Goal: Task Accomplishment & Management: Use online tool/utility

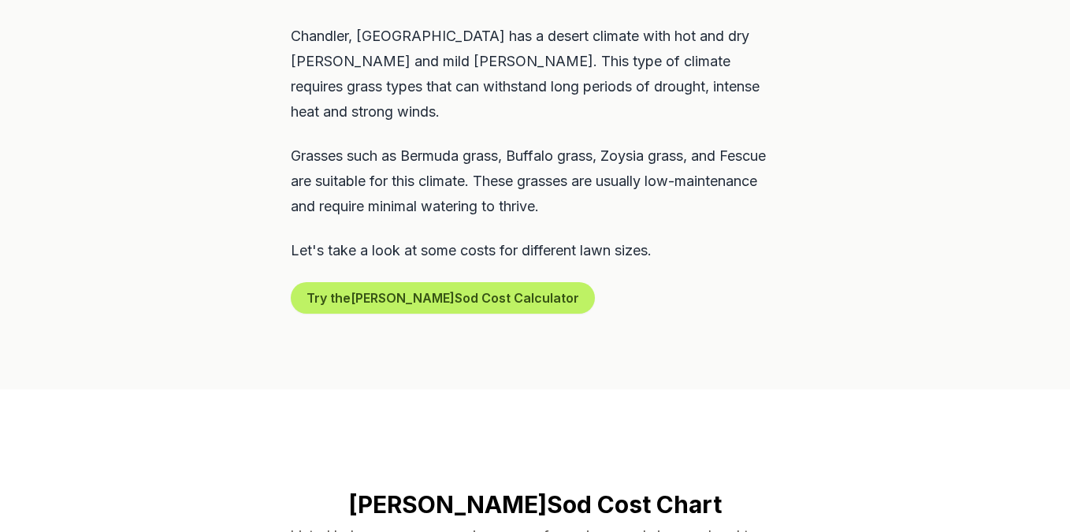
scroll to position [814, 0]
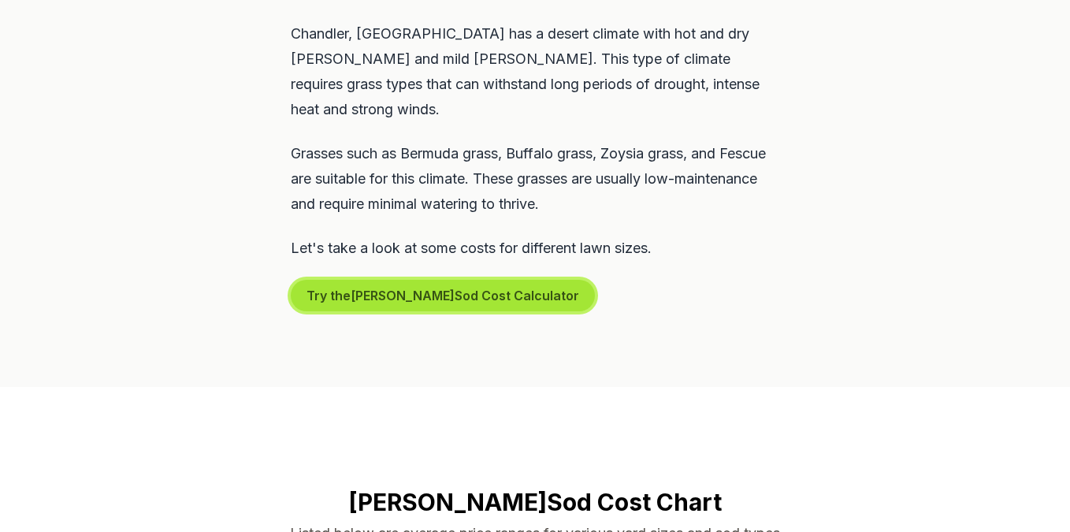
click at [460, 280] on button "Try the [PERSON_NAME] Sod Cost Calculator" at bounding box center [443, 296] width 304 height 32
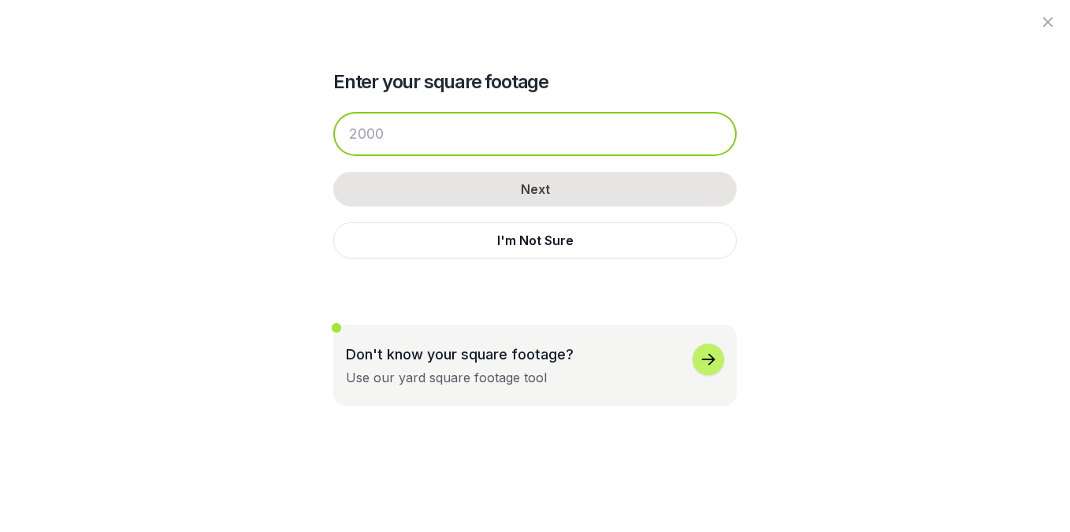
click at [494, 132] on input "number" at bounding box center [534, 134] width 403 height 44
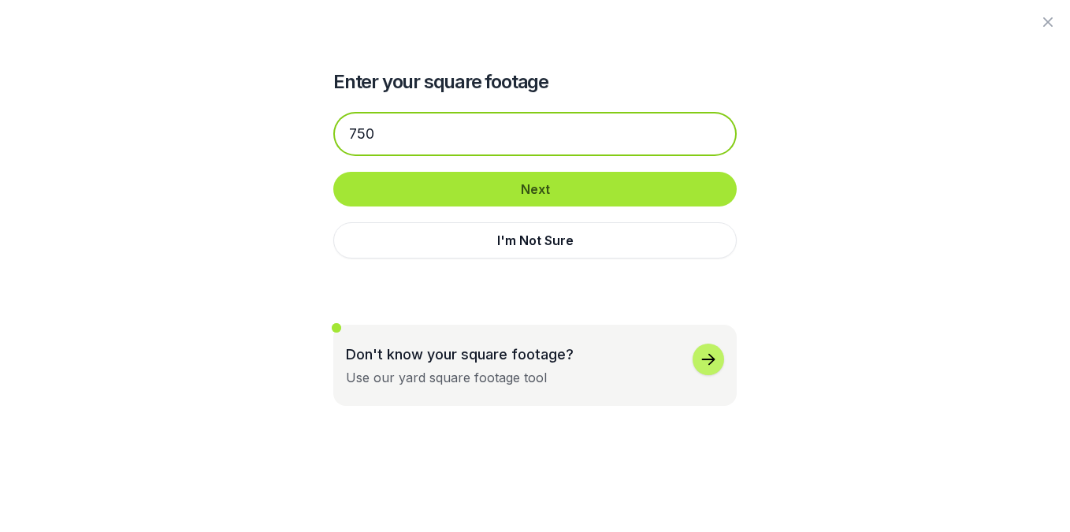
type input "750"
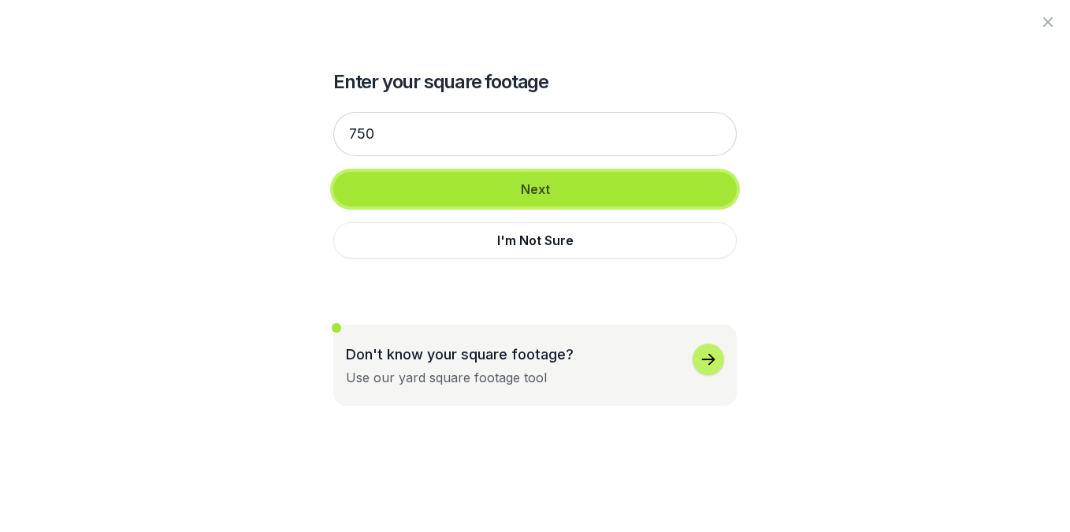
click at [587, 195] on button "Next" at bounding box center [534, 189] width 403 height 35
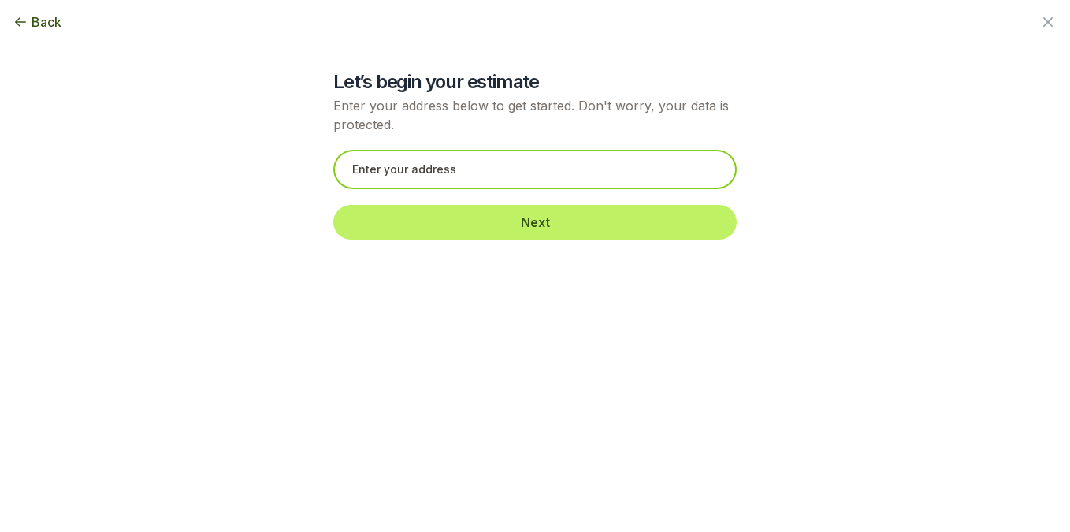
click at [631, 175] on input "text" at bounding box center [534, 169] width 403 height 39
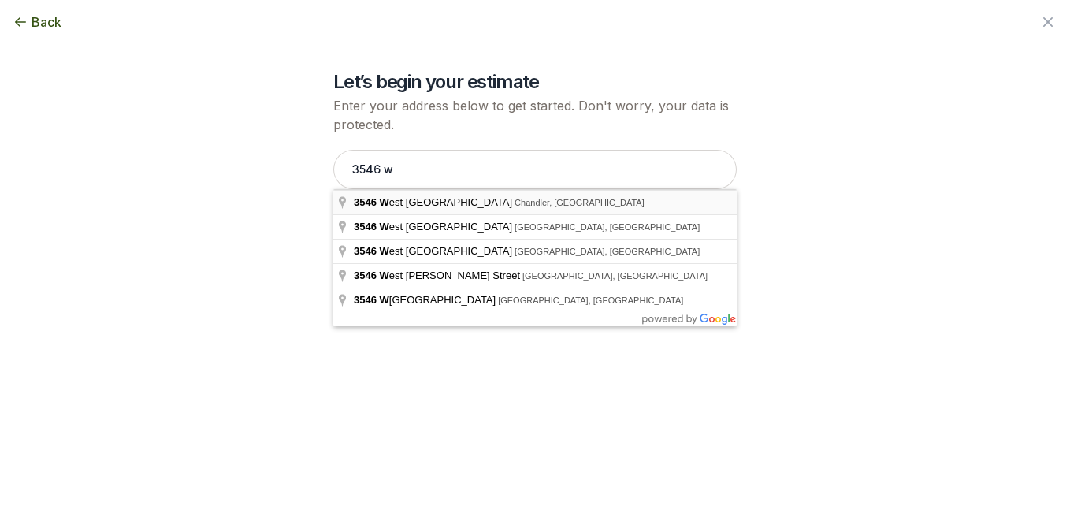
type input "[STREET_ADDRESS]"
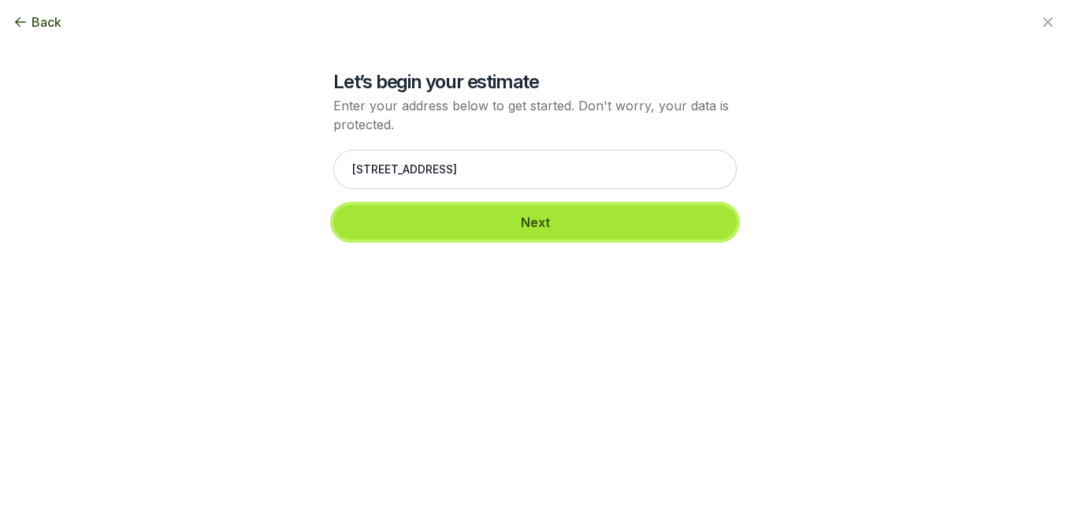
click at [523, 225] on button "Next" at bounding box center [534, 222] width 403 height 35
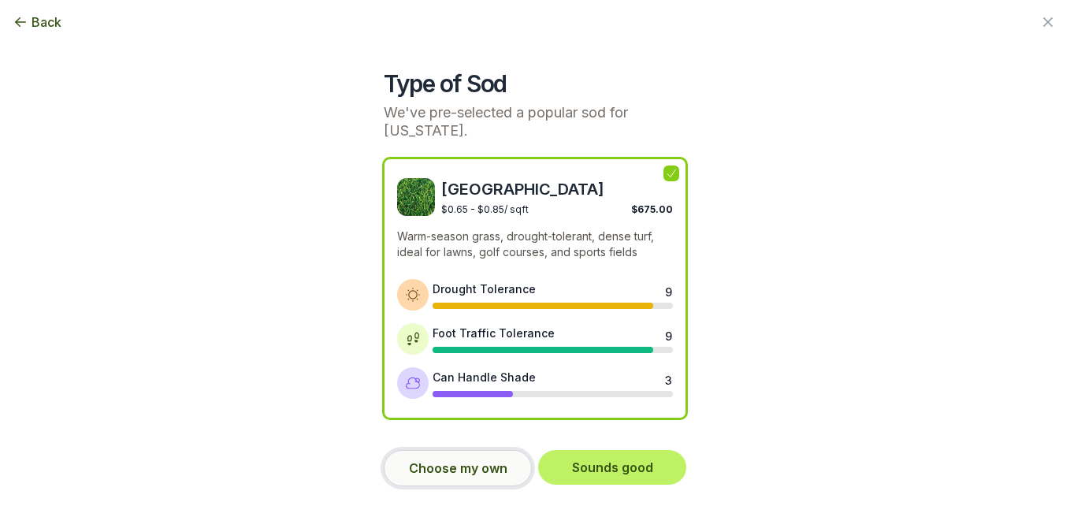
click at [467, 458] on button "Choose my own" at bounding box center [458, 468] width 148 height 36
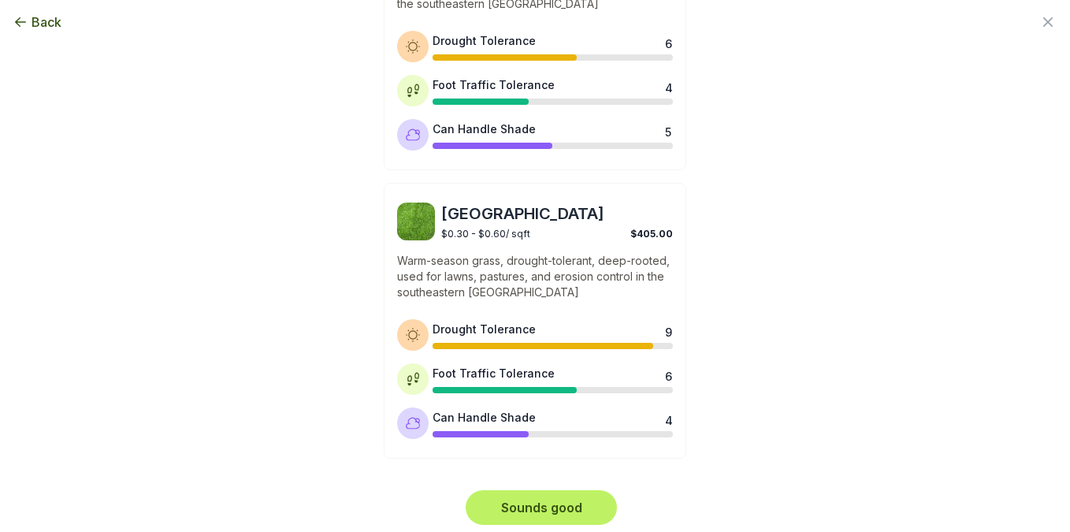
scroll to position [1359, 0]
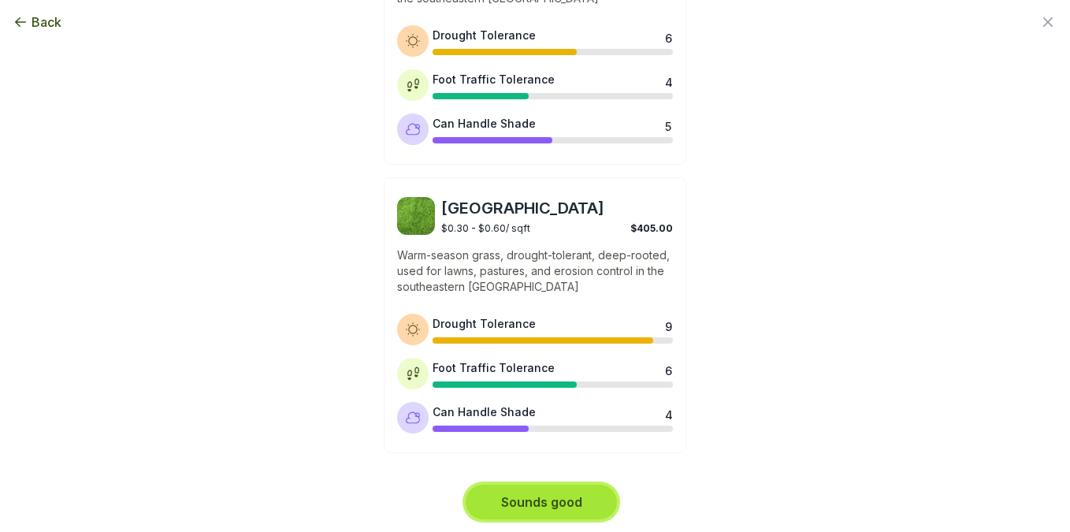
click at [571, 506] on button "Sounds good" at bounding box center [540, 501] width 151 height 35
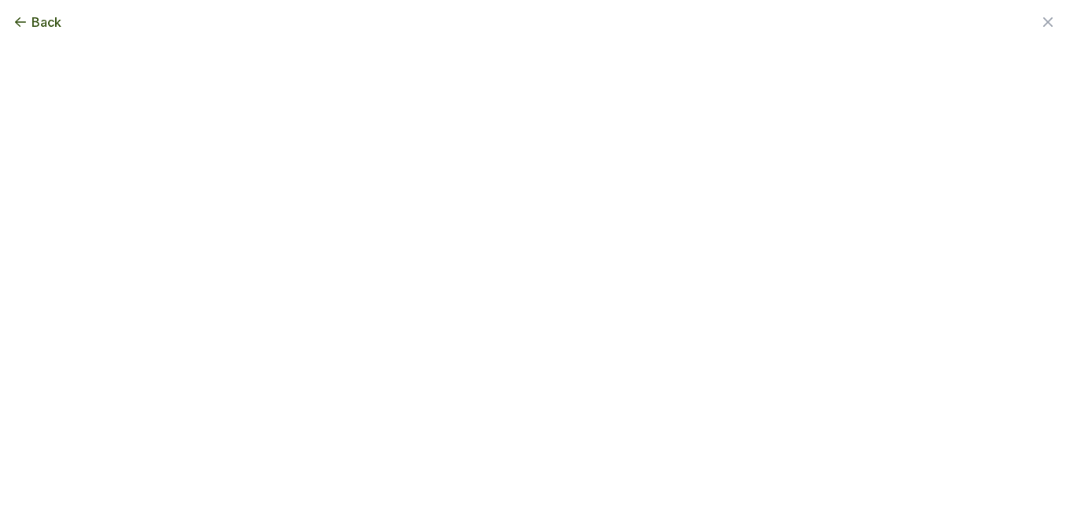
scroll to position [0, 0]
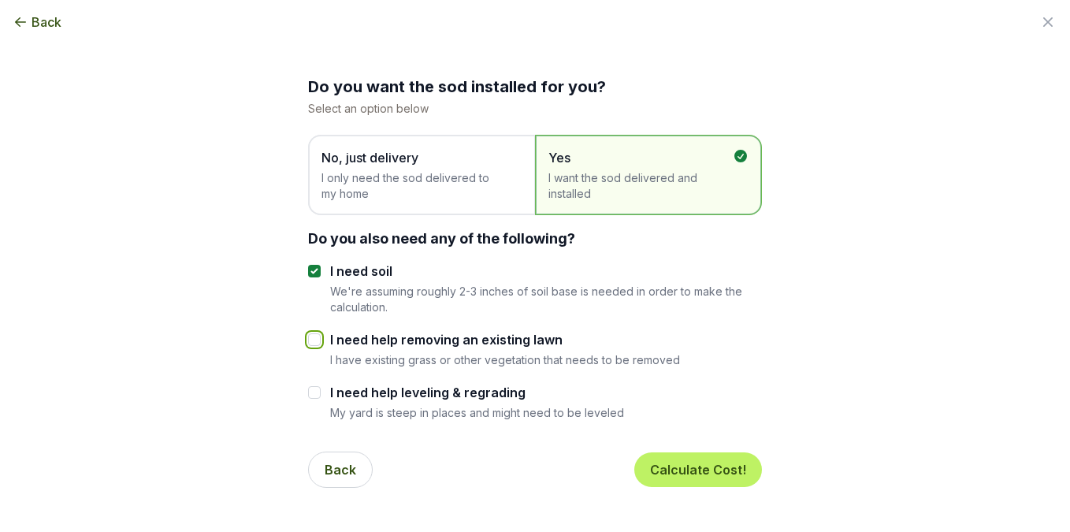
click at [314, 339] on input "I need help removing an existing lawn" at bounding box center [314, 339] width 13 height 13
checkbox input "true"
click at [713, 466] on button "Calculate Cost!" at bounding box center [698, 469] width 128 height 35
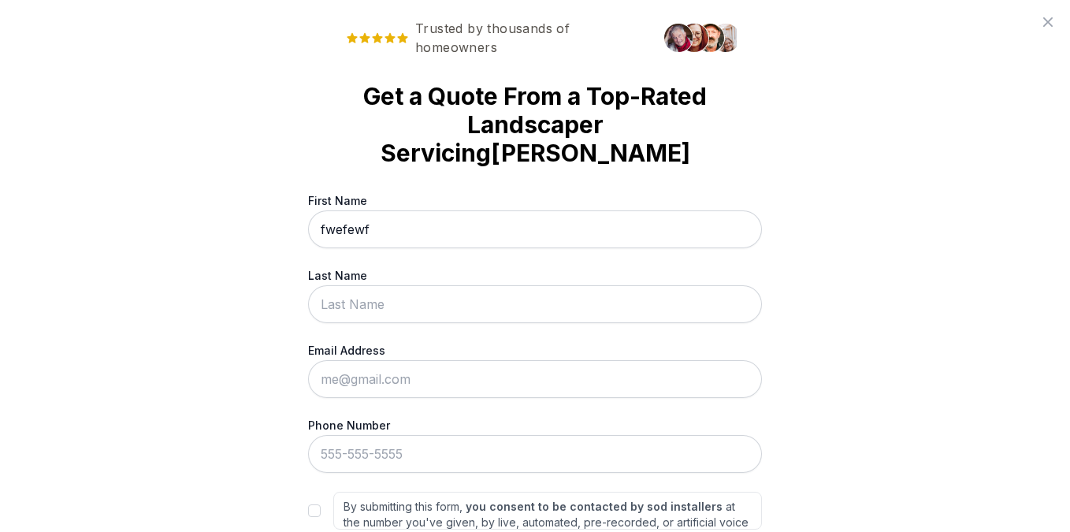
type input "fwefewf"
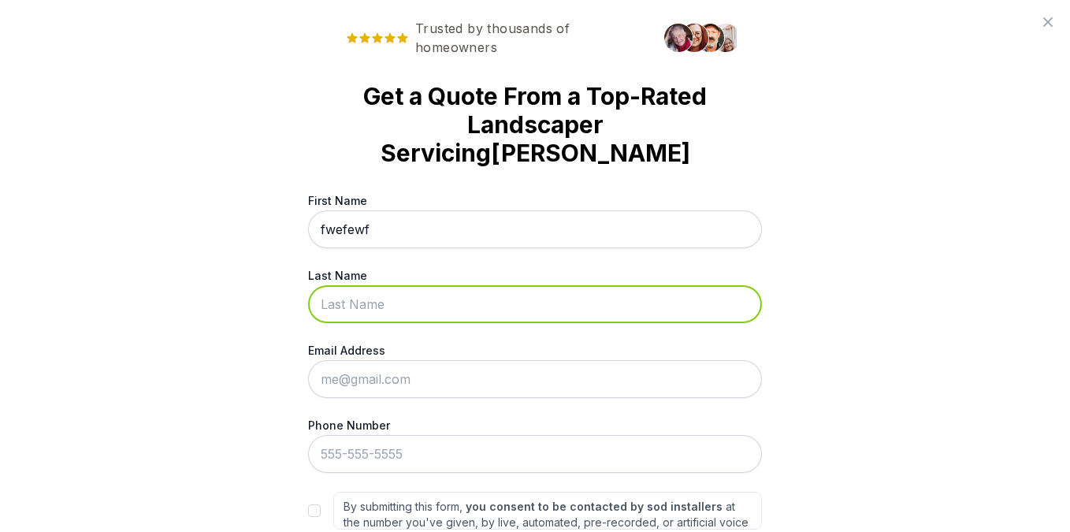
click at [530, 285] on input "Last Name" at bounding box center [535, 304] width 454 height 38
type input "fewwefwef"
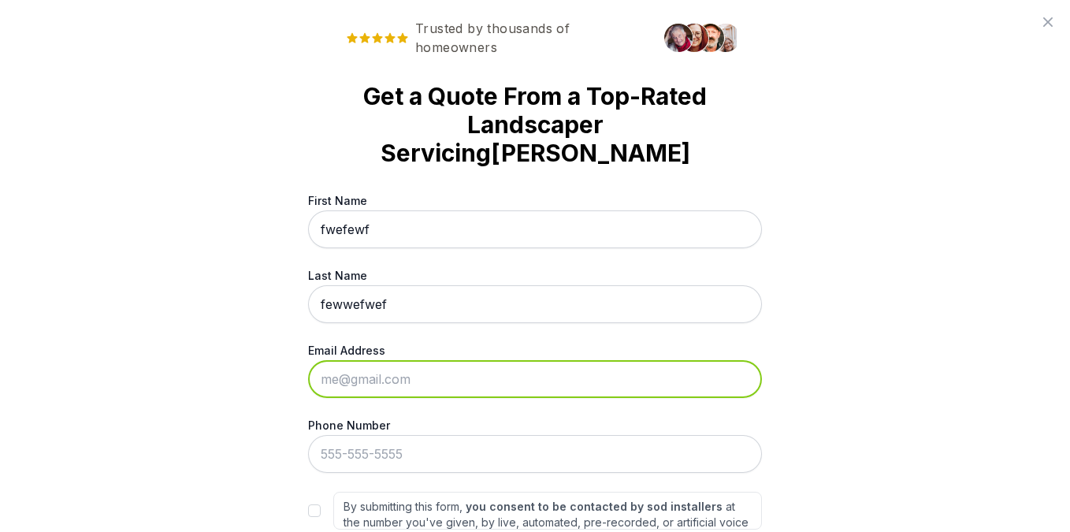
click at [454, 360] on input "Email Address" at bounding box center [535, 379] width 454 height 38
type input "[EMAIL_ADDRESS][DOMAIN_NAME]"
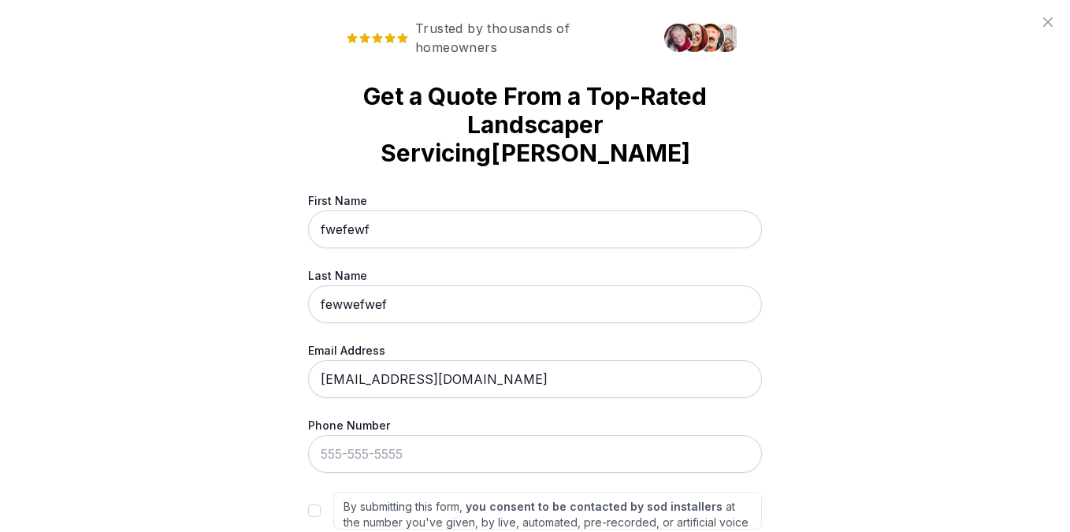
click at [859, 389] on div "Trusted by thousands of homeowners Get a Quote From a Top-Rated Landscaper Serv…" at bounding box center [535, 266] width 1070 height 532
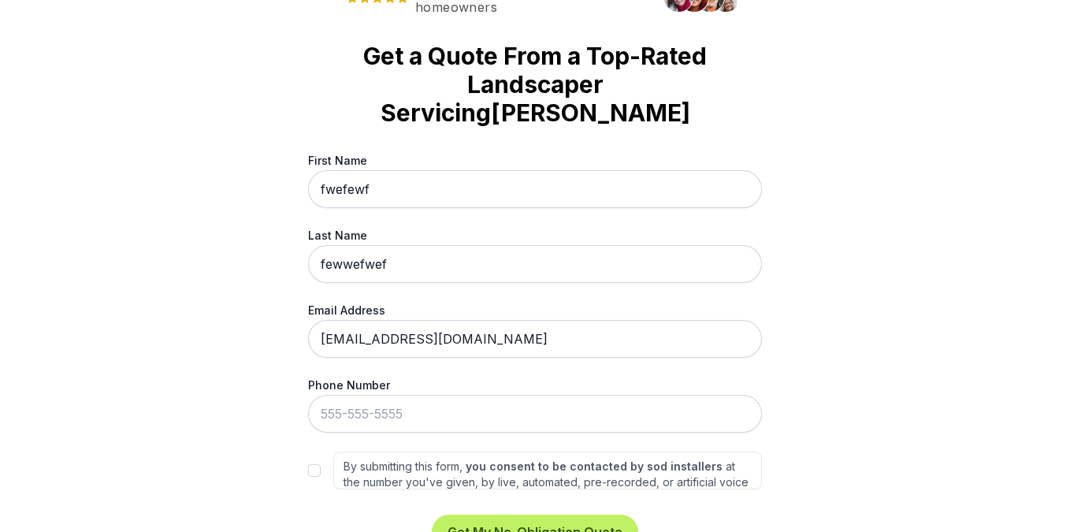
scroll to position [86, 0]
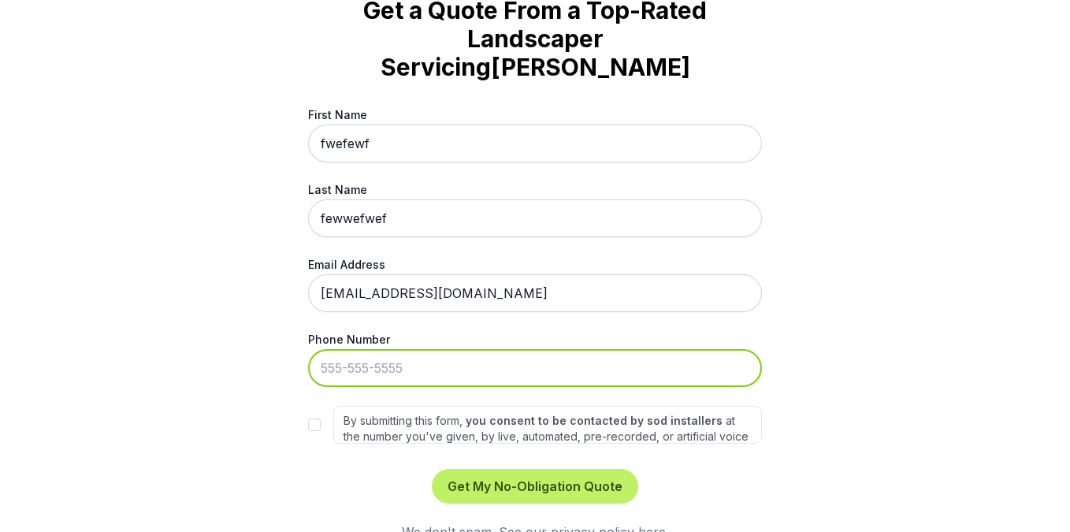
click at [609, 349] on input "Phone Number" at bounding box center [535, 368] width 454 height 38
type input "[PHONE_NUMBER]"
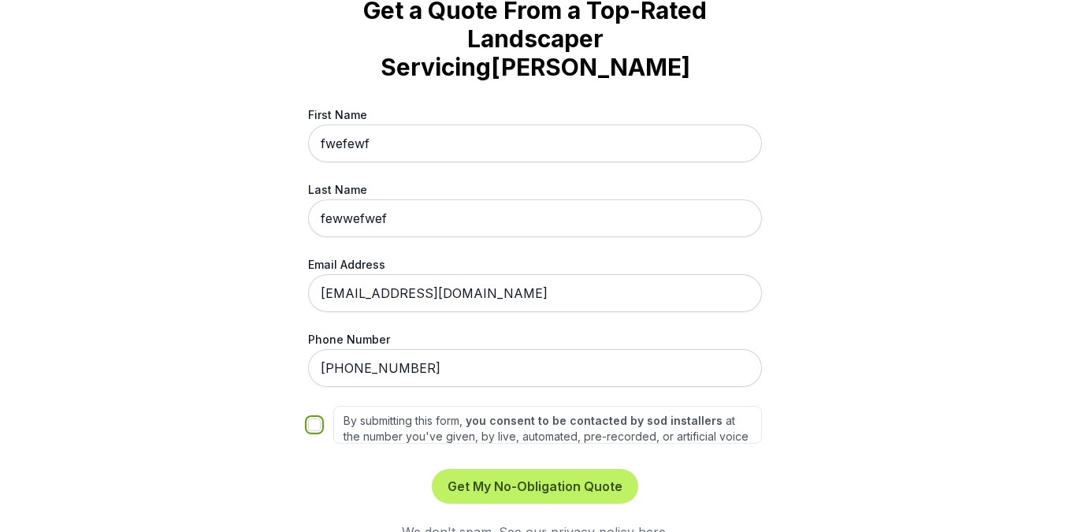
click at [313, 418] on input "By submitting this form, you consent to be contacted by sod installers at the n…" at bounding box center [314, 424] width 13 height 13
checkbox input "true"
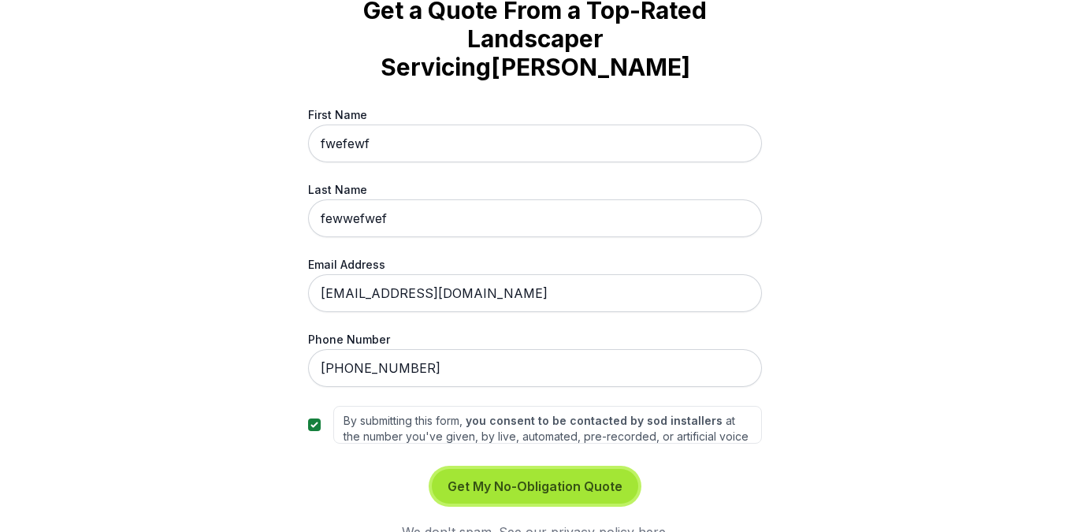
click at [496, 469] on button "Get My No-Obligation Quote" at bounding box center [535, 486] width 206 height 35
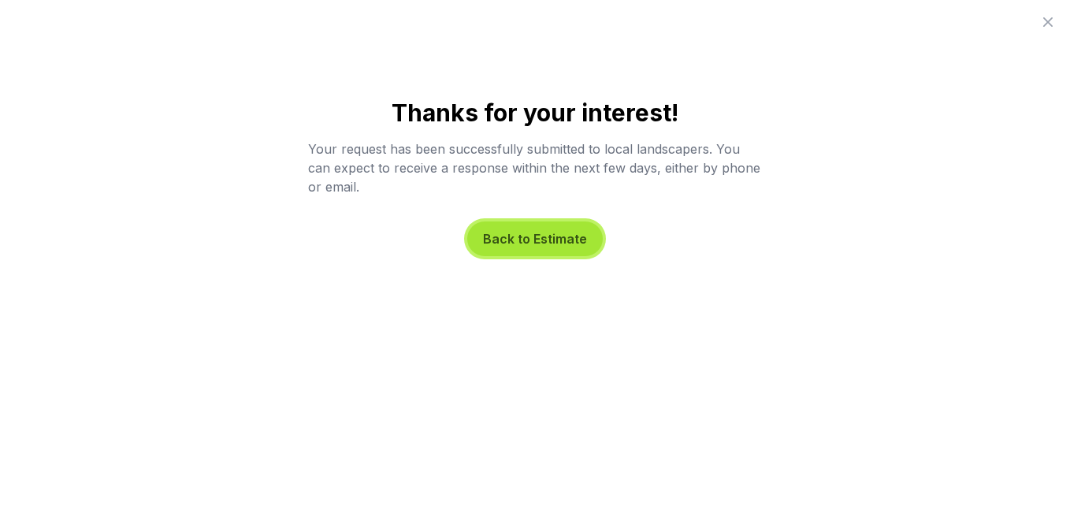
click at [537, 241] on button "Back to Estimate" at bounding box center [534, 238] width 135 height 35
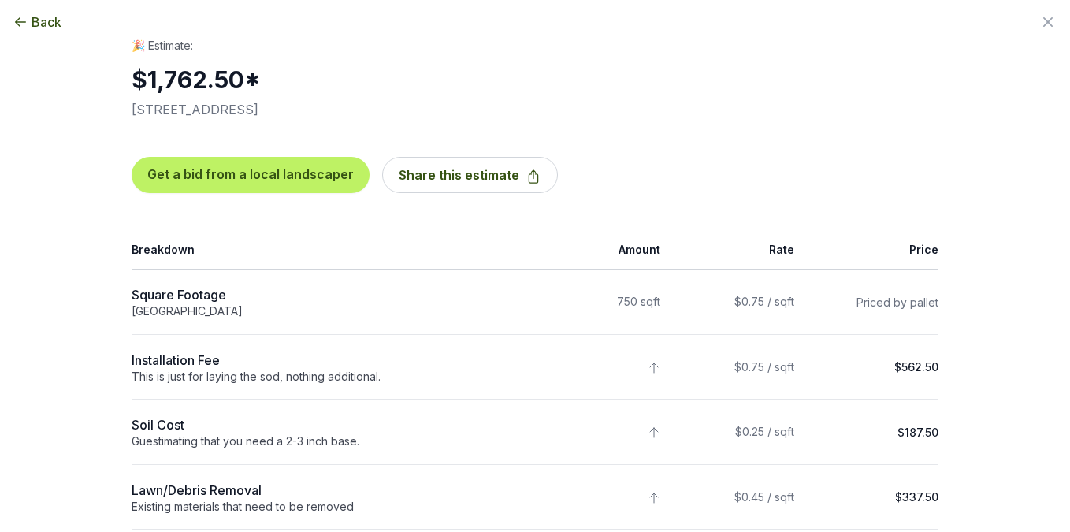
click at [740, 93] on div "🎉 Estimate: $1,762.50 * [STREET_ADDRESS]" at bounding box center [535, 78] width 807 height 81
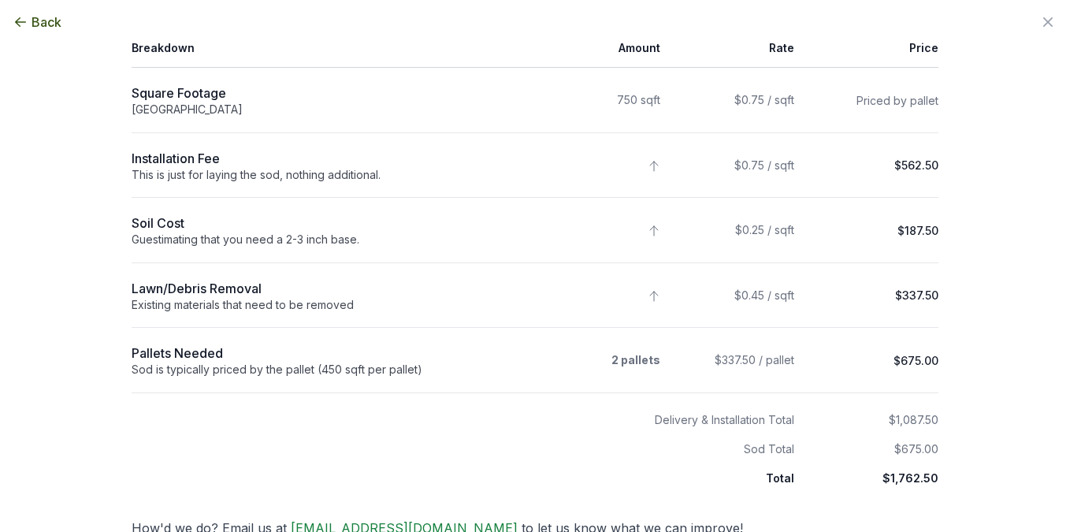
scroll to position [207, 0]
